Goal: Task Accomplishment & Management: Use online tool/utility

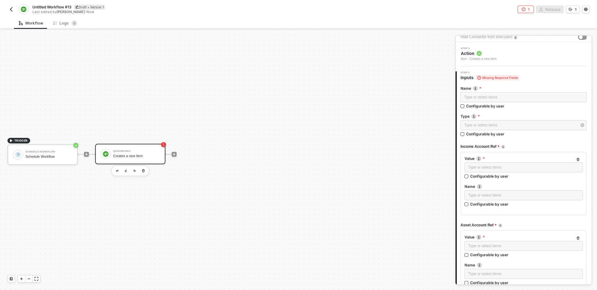
scroll to position [21, 0]
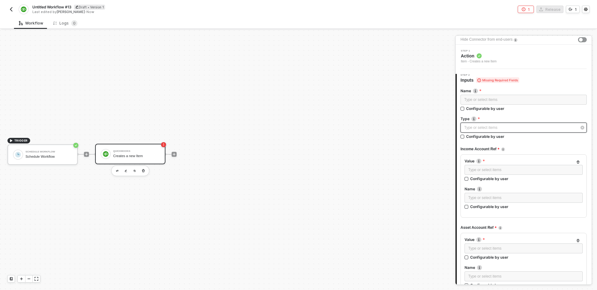
click at [517, 126] on div "Type or select items ﻿" at bounding box center [520, 128] width 112 height 6
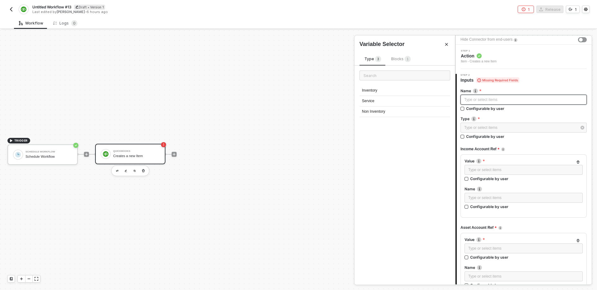
click at [512, 97] on div "Type or select items ﻿" at bounding box center [523, 100] width 119 height 6
click at [522, 127] on div "Type or select items ﻿" at bounding box center [520, 128] width 112 height 6
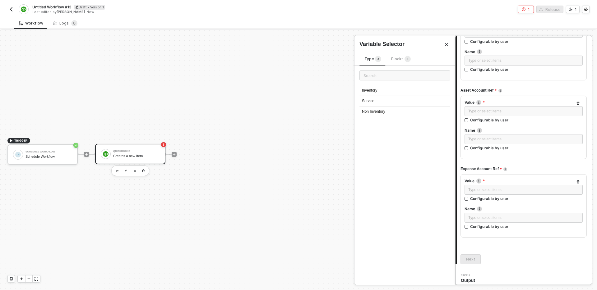
scroll to position [163, 0]
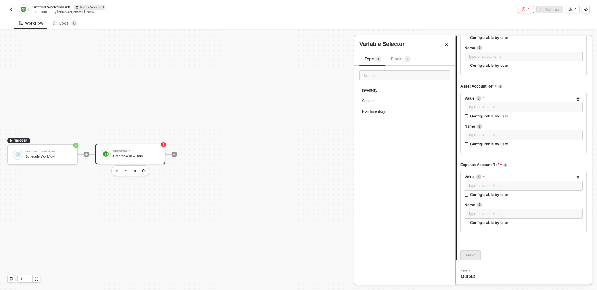
click at [481, 249] on div "Name Type or select items ﻿ Configurable by user Type Type or select items ﻿ Co…" at bounding box center [523, 101] width 126 height 319
click at [474, 241] on div "Name Type or select items ﻿ Configurable by user Type Type or select items ﻿ Co…" at bounding box center [523, 101] width 126 height 319
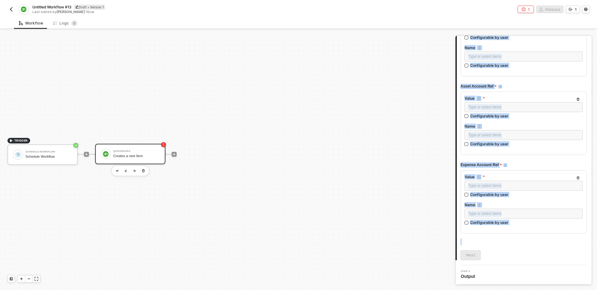
click at [474, 241] on div "Name Type or select items ﻿ Configurable by user Type Type or select items ﻿ Co…" at bounding box center [523, 101] width 126 height 319
click at [462, 242] on div "Name Type or select items ﻿ Configurable by user Type Type or select items ﻿ Co…" at bounding box center [523, 101] width 126 height 319
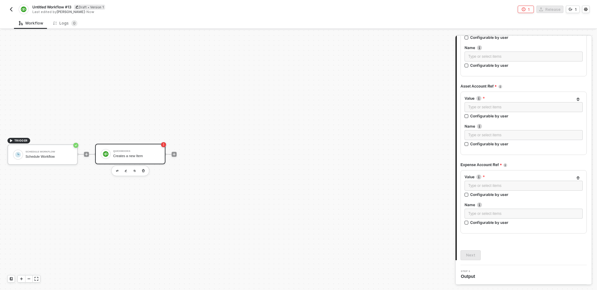
click at [464, 234] on div "Name Type or select items ﻿ Configurable by user Type Type or select items ﻿ Co…" at bounding box center [523, 101] width 126 height 319
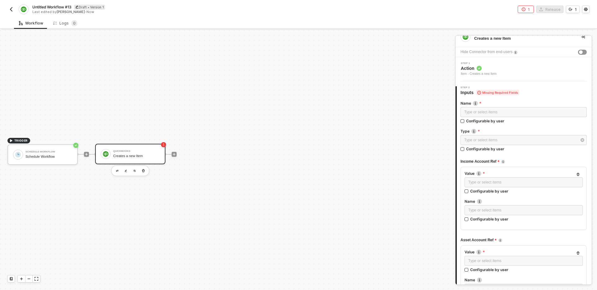
scroll to position [0, 0]
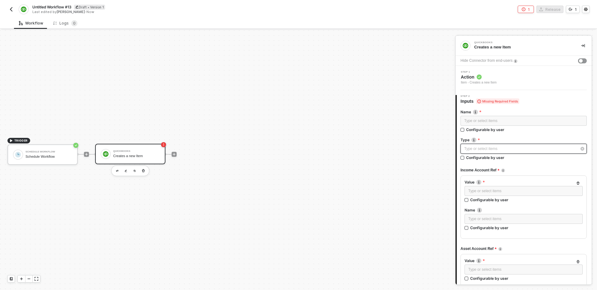
click at [489, 149] on div "Type or select items ﻿" at bounding box center [520, 149] width 112 height 6
click at [421, 88] on div "Inventory" at bounding box center [404, 90] width 91 height 11
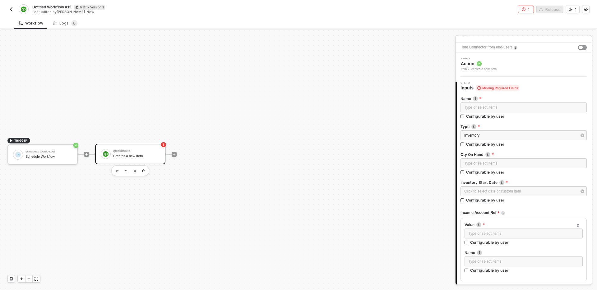
scroll to position [14, 0]
click at [516, 136] on div "Inventory" at bounding box center [520, 135] width 112 height 6
click at [420, 99] on div "Service" at bounding box center [404, 101] width 91 height 11
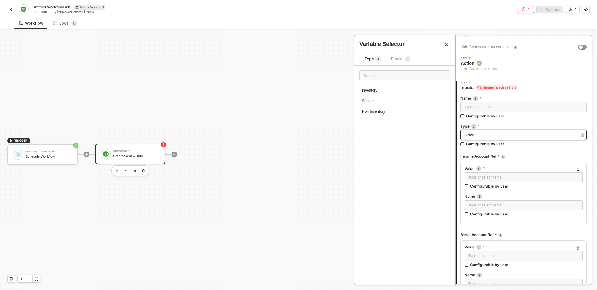
click at [510, 137] on div "Service" at bounding box center [520, 135] width 112 height 6
click at [417, 109] on div "Non Inventory" at bounding box center [404, 112] width 91 height 11
click at [502, 131] on div "Non Inventory" at bounding box center [523, 135] width 126 height 10
click at [413, 90] on div "Inventory" at bounding box center [404, 90] width 91 height 11
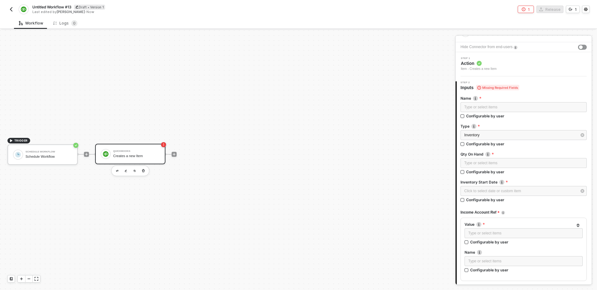
click at [533, 154] on label "Qty On Hand" at bounding box center [523, 154] width 126 height 5
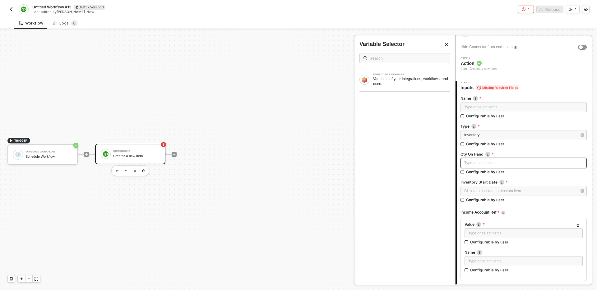
click at [525, 166] on div "Type or select items ﻿" at bounding box center [523, 163] width 126 height 10
click at [536, 192] on div "Click to select date or custom item ﻿" at bounding box center [520, 191] width 112 height 6
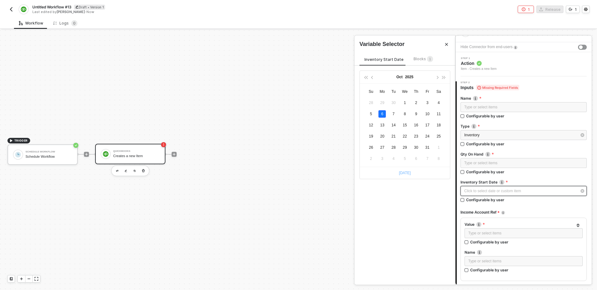
click at [406, 174] on link "[DATE]" at bounding box center [405, 173] width 12 height 4
click at [409, 172] on link "[DATE]" at bounding box center [405, 173] width 12 height 4
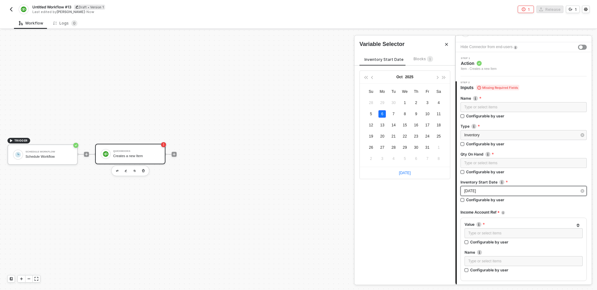
type input "[DATE]"
click at [418, 59] on span "Blocks 1" at bounding box center [423, 59] width 20 height 5
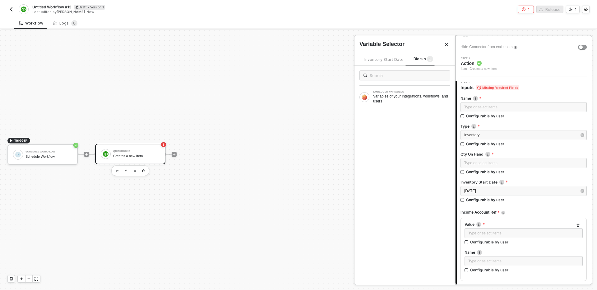
click at [410, 119] on div "EMBEDDED VARIABLES Variables of your integrations, workflows, and users" at bounding box center [404, 175] width 101 height 219
click at [385, 145] on div "EMBEDDED VARIABLES Variables of your integrations, workflows, and users" at bounding box center [404, 175] width 101 height 219
click at [397, 82] on div "EMBEDDED VARIABLES Variables of your integrations, workflows, and users" at bounding box center [404, 88] width 101 height 44
click at [103, 110] on div "TRIGGER Schedule Workflow Schedule Workflow QuickBooks Creates a new Item" at bounding box center [226, 155] width 452 height 272
